Goal: Navigation & Orientation: Find specific page/section

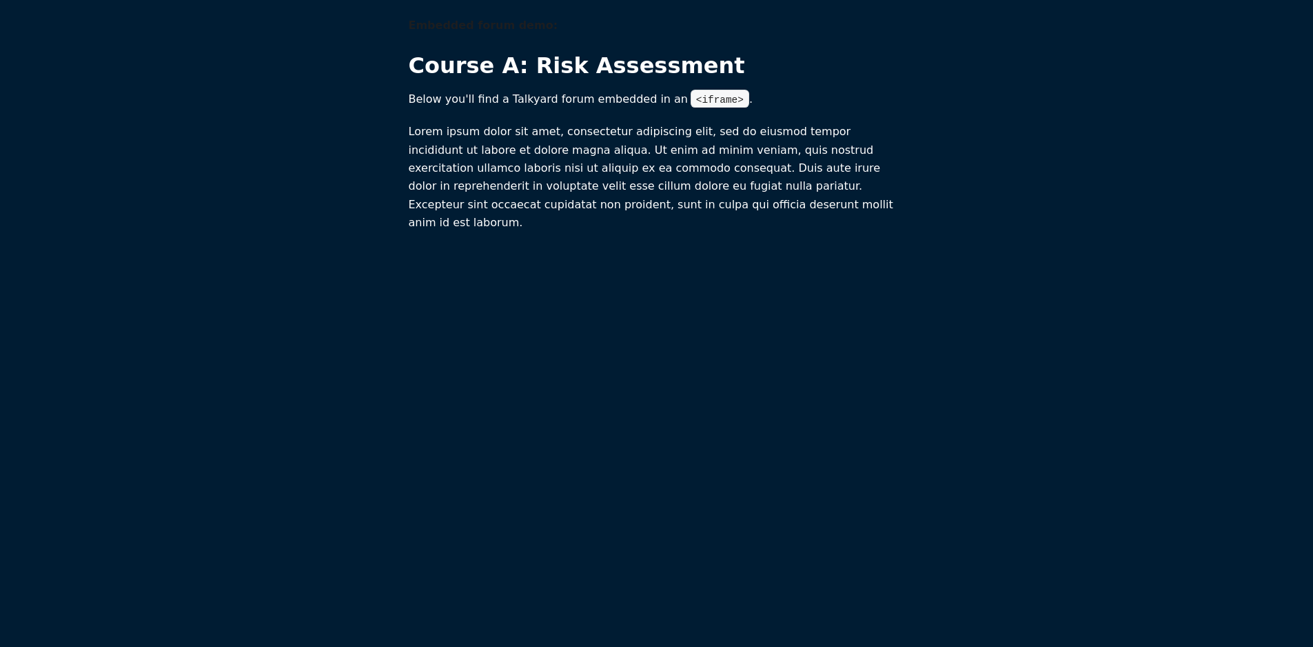
scroll to position [1, 0]
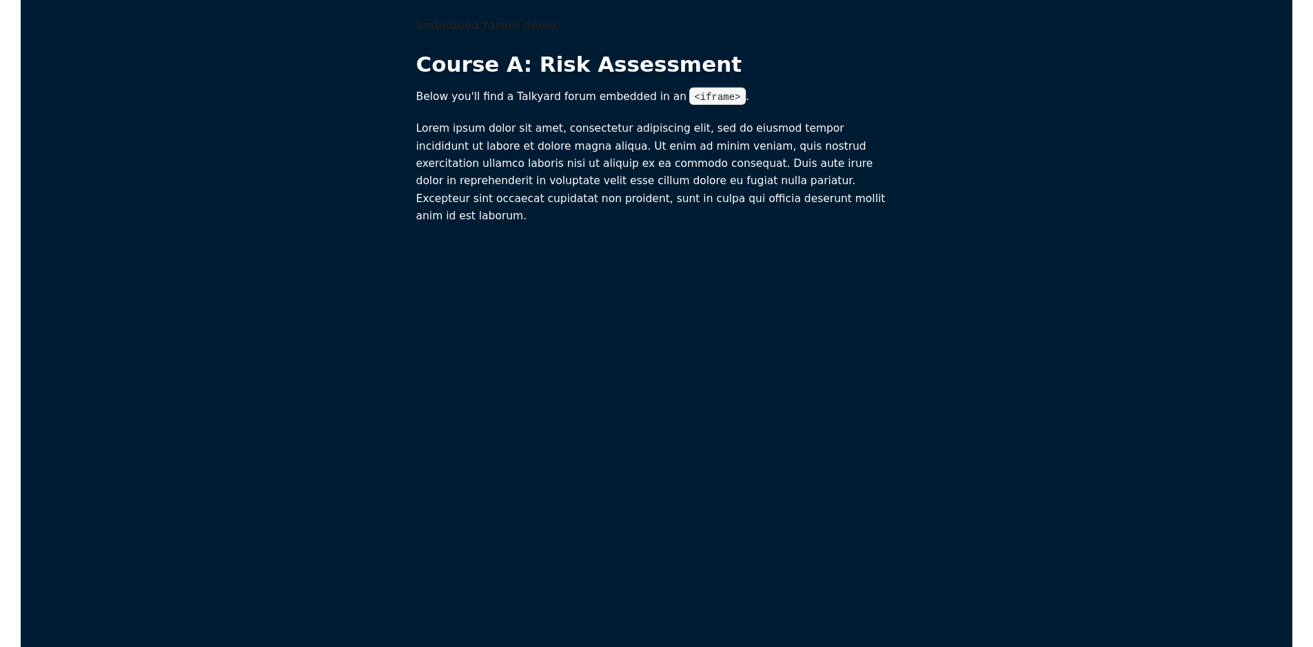
scroll to position [1, 0]
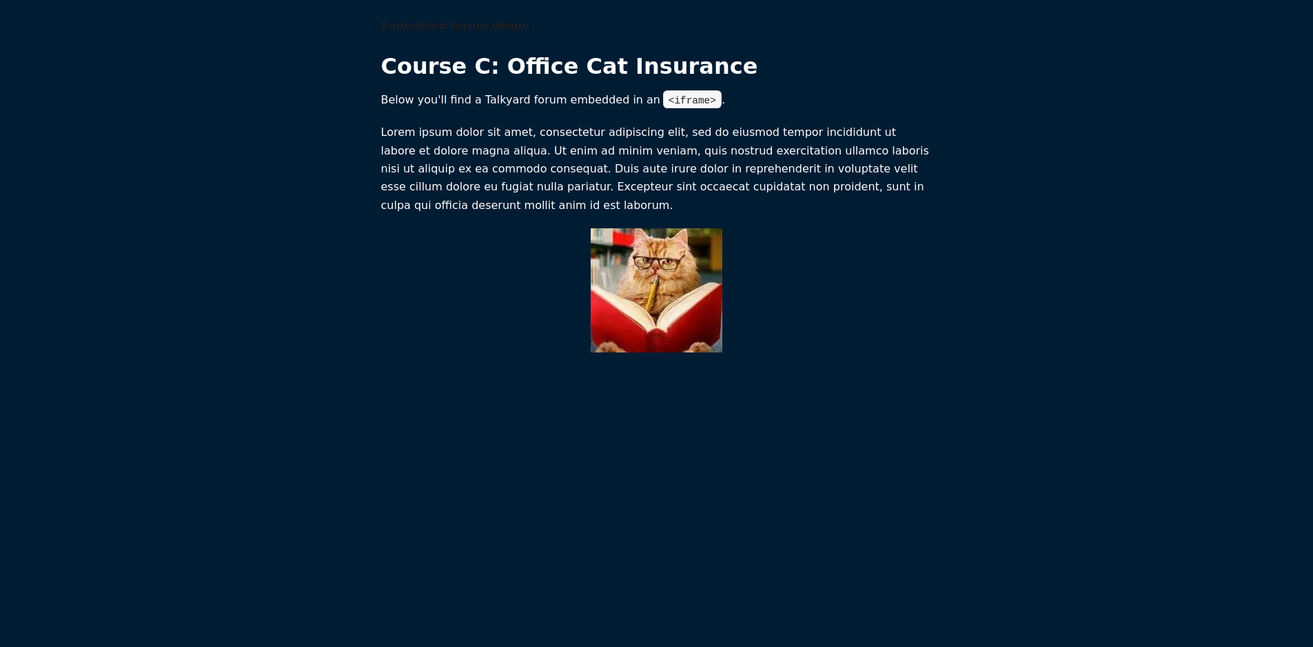
scroll to position [507, 0]
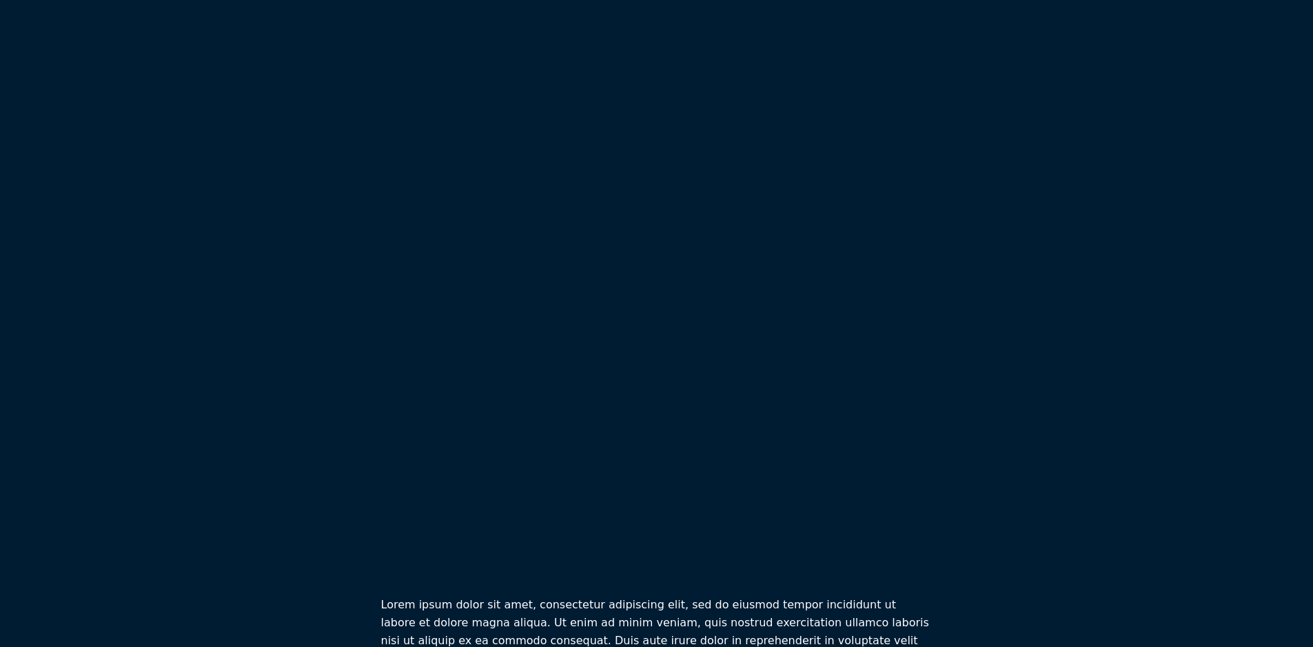
click at [1102, 344] on main "Embedded forum demo: Course C: Office Cat Insurance Below you'll find a Talkyar…" at bounding box center [656, 98] width 1279 height 1175
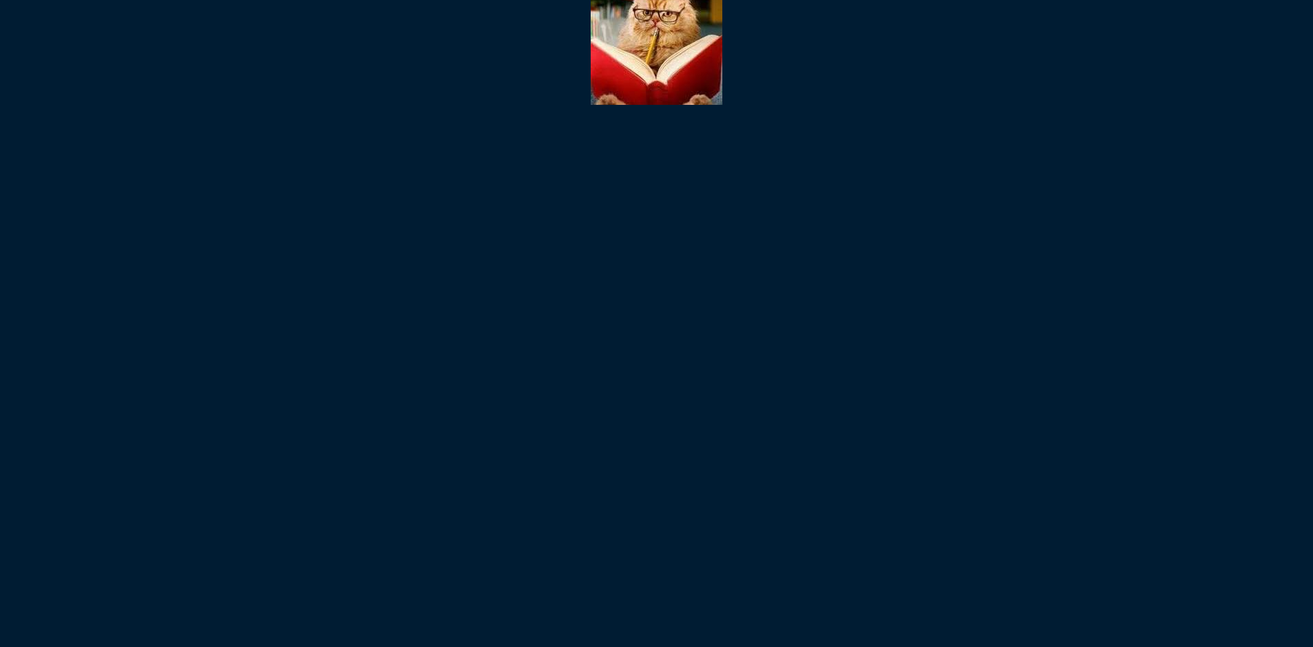
scroll to position [0, 0]
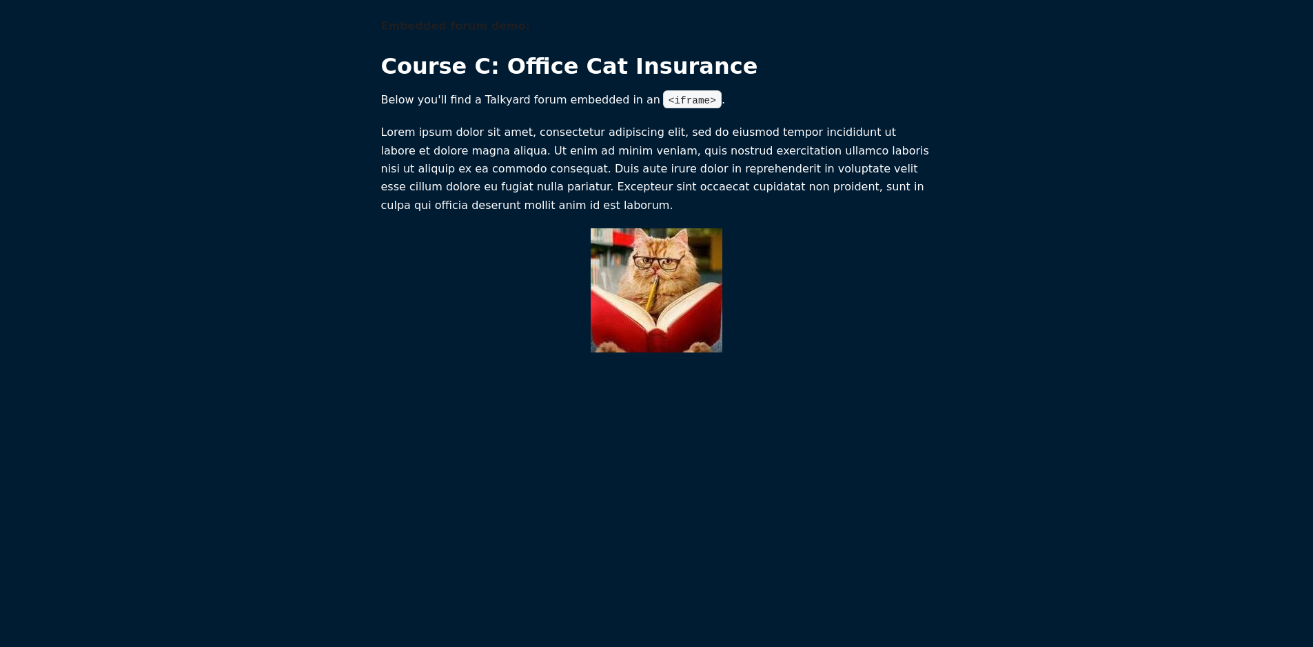
click at [1169, 268] on main "Embedded forum demo: Course C: Office Cat Insurance Below you'll find a Talkyar…" at bounding box center [656, 604] width 1279 height 1175
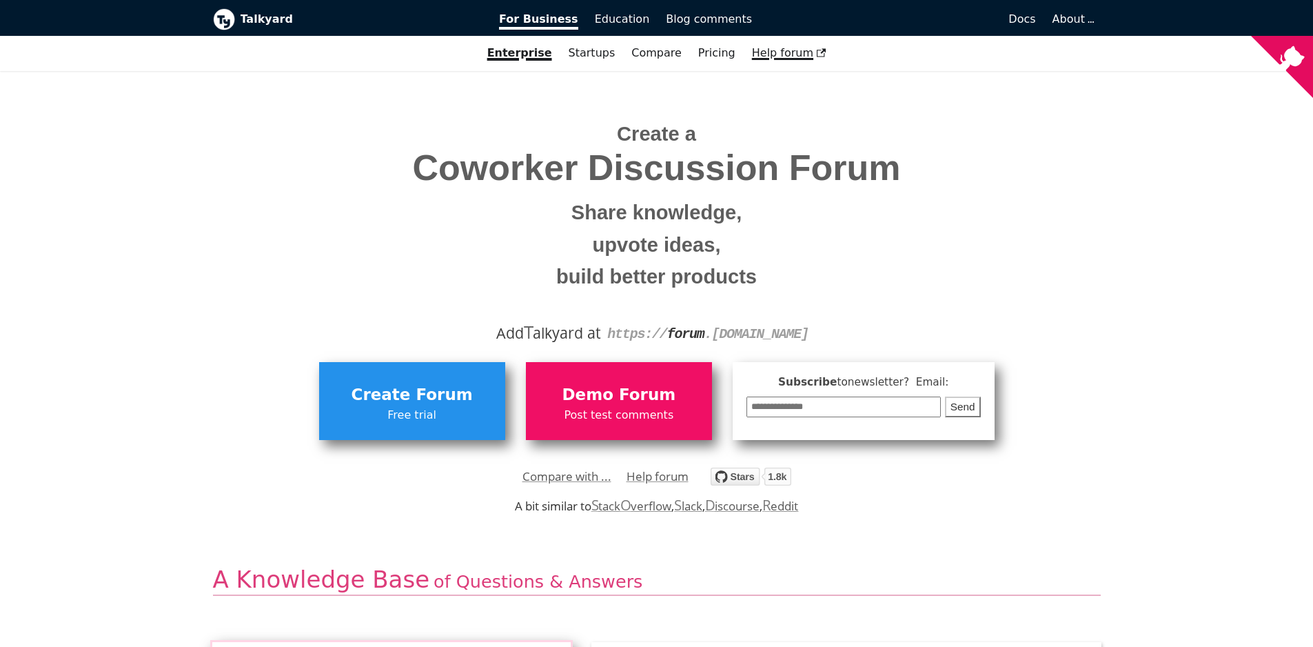
click at [772, 54] on span "Help forum" at bounding box center [789, 52] width 74 height 13
